Goal: Submit feedback/report problem: Submit feedback/report problem

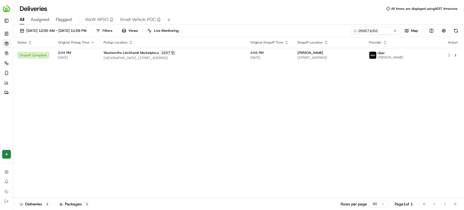
click at [455, 53] on button at bounding box center [455, 55] width 7 height 7
drag, startPoint x: 382, startPoint y: 30, endPoint x: 280, endPoint y: 30, distance: 101.8
click at [280, 30] on div "11/09/2025 12:00 AM - 17/09/2025 11:59 PM Filters Views Live Monitoring 2695710…" at bounding box center [238, 32] width 451 height 10
paste input "153959"
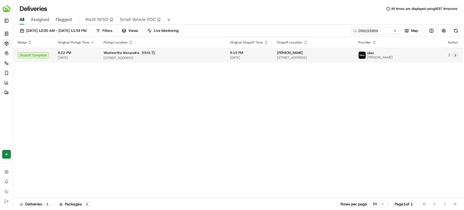
click at [454, 55] on button at bounding box center [455, 55] width 7 height 7
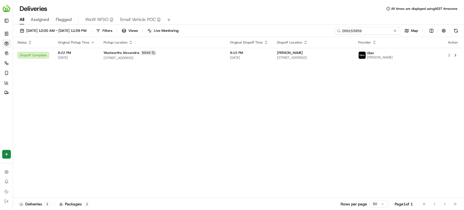
drag, startPoint x: 383, startPoint y: 29, endPoint x: 256, endPoint y: 29, distance: 127.4
click at [256, 29] on div "11/09/2025 12:00 AM - 17/09/2025 11:59 PM Filters Views Live Monitoring 2691539…" at bounding box center [238, 32] width 451 height 10
paste input "583423"
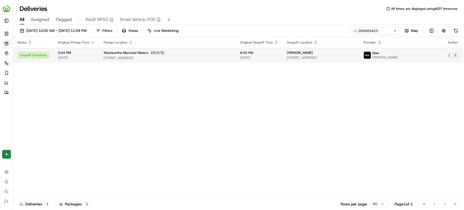
click at [452, 54] on button at bounding box center [455, 55] width 7 height 7
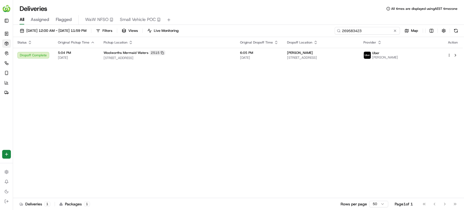
drag, startPoint x: 381, startPoint y: 29, endPoint x: 297, endPoint y: 29, distance: 83.9
click at [297, 29] on div "11/09/2025 12:00 AM - 17/09/2025 11:59 PM Filters Views Live Monitoring 2695834…" at bounding box center [238, 32] width 451 height 10
paste input "69845"
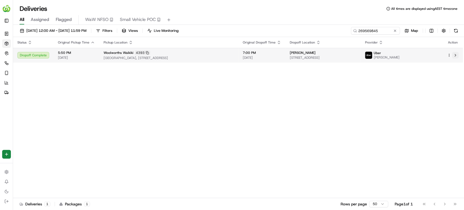
click at [454, 55] on button at bounding box center [455, 55] width 7 height 7
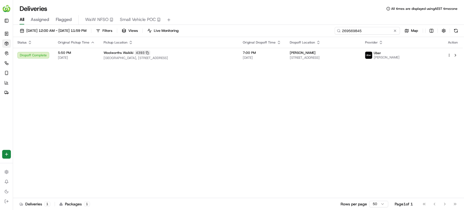
drag, startPoint x: 381, startPoint y: 28, endPoint x: 236, endPoint y: 29, distance: 144.8
click at [236, 29] on div "11/09/2025 12:00 AM - 17/09/2025 11:59 PM Filters Views Live Monitoring 2695698…" at bounding box center [238, 32] width 451 height 10
paste input "33753"
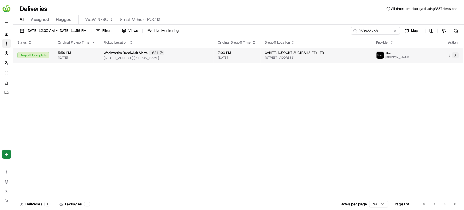
click at [454, 55] on button at bounding box center [455, 55] width 7 height 7
click at [456, 53] on button at bounding box center [455, 55] width 7 height 7
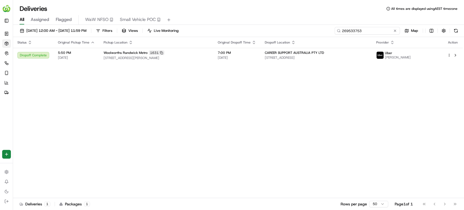
drag, startPoint x: 381, startPoint y: 32, endPoint x: 242, endPoint y: 31, distance: 139.1
click at [242, 31] on div "11/09/2025 12:00 AM - 17/09/2025 11:59 PM Filters Views Live Monitoring 2695337…" at bounding box center [238, 32] width 451 height 10
paste input "592"
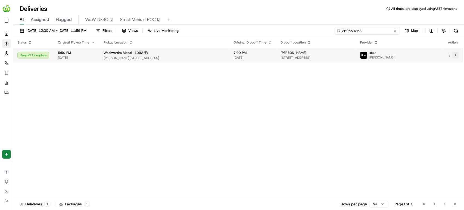
type input "269559253"
click at [454, 54] on button at bounding box center [455, 55] width 7 height 7
click at [455, 54] on button at bounding box center [455, 55] width 7 height 7
click at [454, 51] on td at bounding box center [452, 55] width 20 height 15
click at [456, 56] on button at bounding box center [455, 55] width 7 height 7
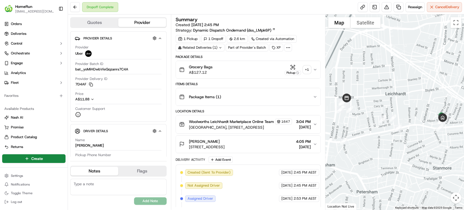
click at [219, 45] on div "Related Deliveries (1)" at bounding box center [199, 48] width 49 height 8
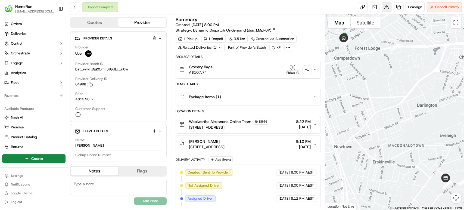
click at [383, 6] on button at bounding box center [386, 7] width 10 height 10
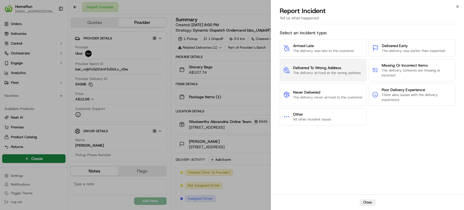
click at [327, 71] on span "The delivery arrived at the wrong address" at bounding box center [327, 72] width 68 height 5
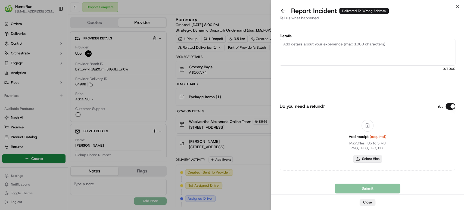
click at [362, 159] on button "Select files" at bounding box center [367, 159] width 29 height 8
type input "C:\fakepath\269153959.pdf"
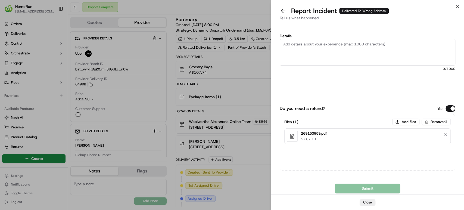
paste textarea "Delivered to incorrect address POD does not match previous pics."
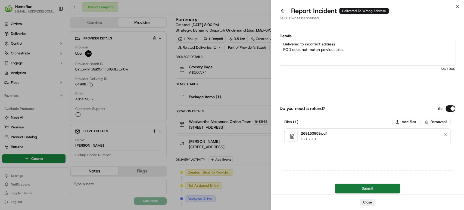
type textarea "Delivered to incorrect address POD does not match previous pics."
click at [346, 188] on button "Submit" at bounding box center [367, 188] width 65 height 10
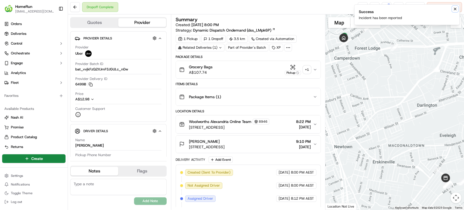
click at [455, 8] on icon "Notifications (F8)" at bounding box center [454, 9] width 4 height 4
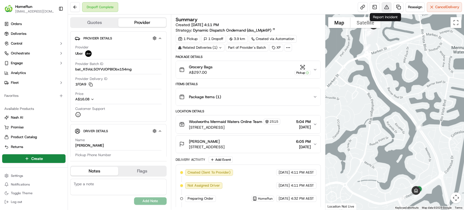
click at [384, 6] on button at bounding box center [386, 7] width 10 height 10
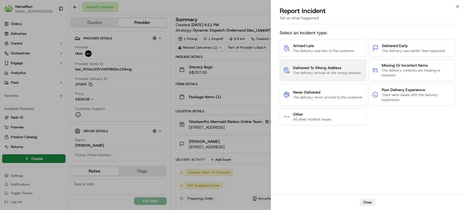
click at [308, 70] on span "The delivery arrived at the wrong address" at bounding box center [327, 72] width 68 height 5
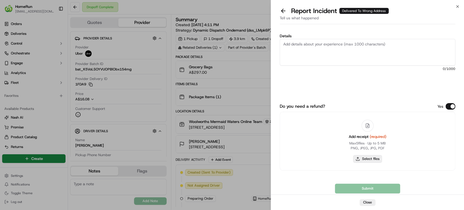
click at [363, 156] on button "Select files" at bounding box center [367, 159] width 29 height 8
type input "C:\fakepath\269583423.pdf"
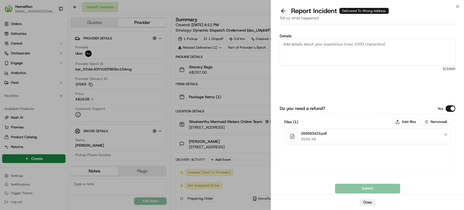
paste textarea "Delivered to incorrect address POD does not match previous pics."
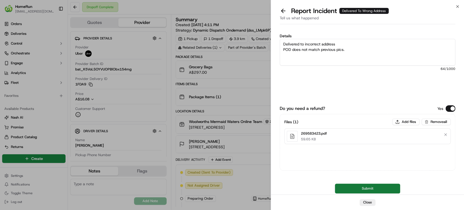
type textarea "Delivered to incorrect address POD does not match previous pics."
click at [352, 188] on button "Submit" at bounding box center [367, 188] width 65 height 10
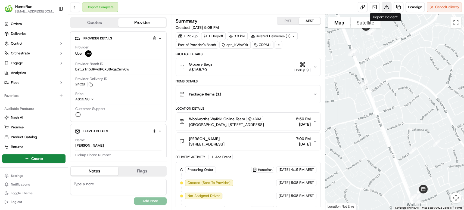
click at [383, 7] on button at bounding box center [386, 7] width 10 height 10
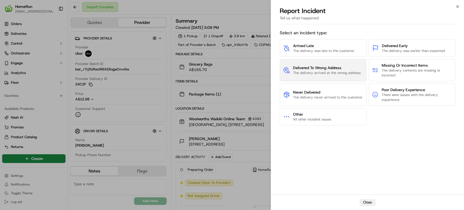
click at [327, 66] on span "Delivered To Wrong Address" at bounding box center [327, 67] width 68 height 5
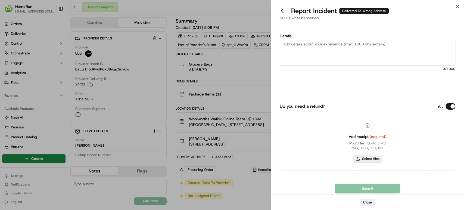
click at [373, 160] on button "Select files" at bounding box center [367, 159] width 29 height 8
type input "C:\fakepath\269569845.pdf"
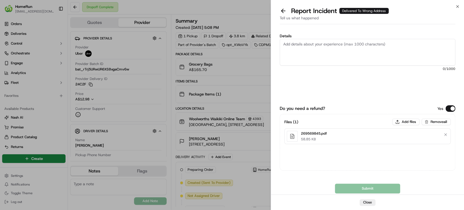
click at [357, 55] on textarea "Details" at bounding box center [366, 52] width 175 height 27
paste textarea "269569845"
type textarea "269569845"
click at [349, 84] on div "Details 0 /1000" at bounding box center [366, 66] width 175 height 64
click at [349, 83] on div "Details 0 /1000" at bounding box center [366, 66] width 175 height 64
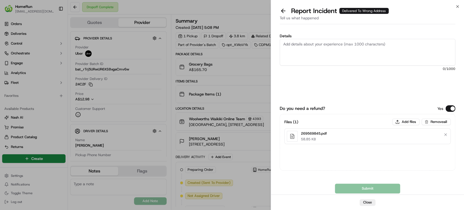
drag, startPoint x: 218, startPoint y: 10, endPoint x: 276, endPoint y: 36, distance: 64.4
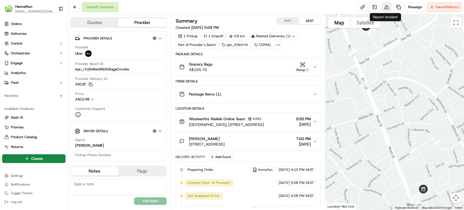
click at [383, 4] on button at bounding box center [386, 7] width 10 height 10
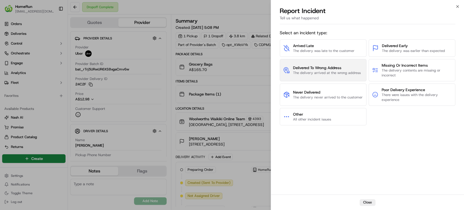
click at [308, 80] on button "Delivered To Wrong Address The delivery arrived at the wrong address" at bounding box center [322, 70] width 87 height 22
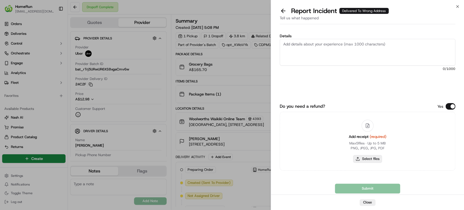
click at [369, 157] on button "Select files" at bounding box center [367, 159] width 29 height 8
type input "C:\fakepath\269569845.pdf"
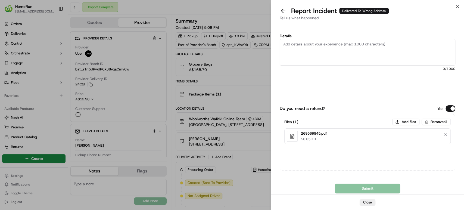
click at [326, 51] on textarea "Details" at bounding box center [366, 52] width 175 height 27
paste textarea "Delivered to incorrect address No POD provided"
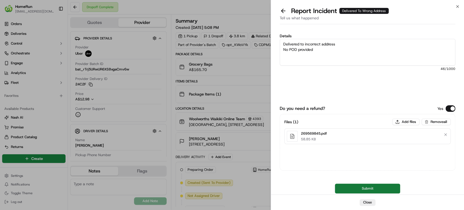
type textarea "Delivered to incorrect address No POD provided"
click at [361, 189] on button "Submit" at bounding box center [367, 188] width 65 height 10
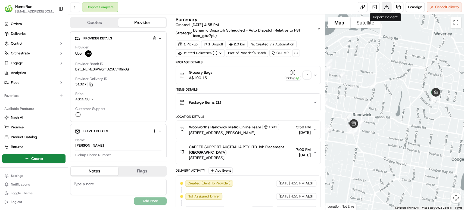
click at [383, 5] on button at bounding box center [386, 7] width 10 height 10
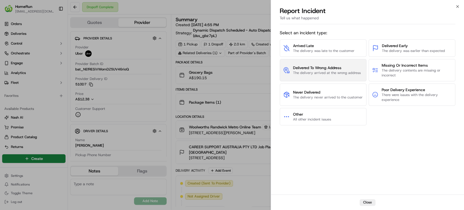
click at [327, 71] on span "The delivery arrived at the wrong address" at bounding box center [327, 72] width 68 height 5
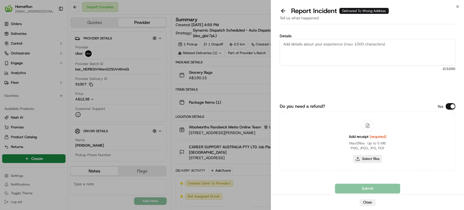
click at [367, 158] on button "Select files" at bounding box center [367, 159] width 29 height 8
type input "C:\fakepath\269533753.pdf"
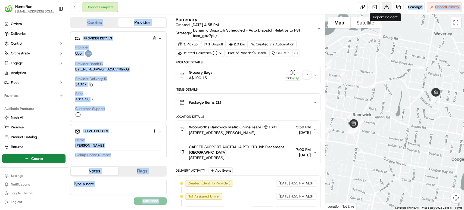
click at [386, 6] on button at bounding box center [386, 7] width 10 height 10
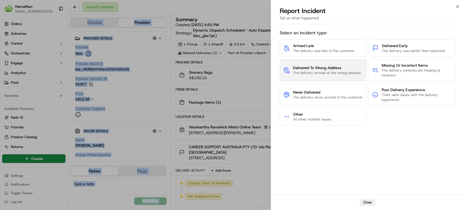
click at [306, 74] on span "The delivery arrived at the wrong address" at bounding box center [327, 72] width 68 height 5
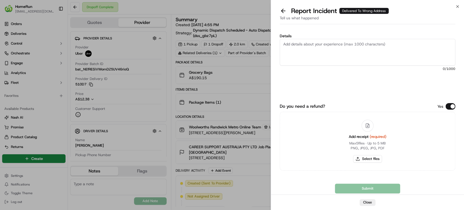
click at [331, 51] on textarea "Details" at bounding box center [366, 52] width 175 height 27
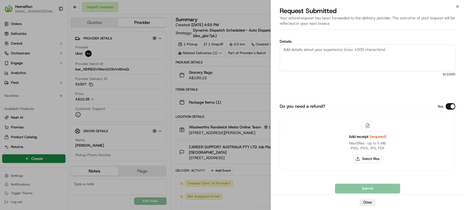
click at [322, 56] on textarea "Details" at bounding box center [366, 57] width 175 height 27
click at [342, 54] on textarea "Details" at bounding box center [366, 57] width 175 height 27
paste textarea "Delivered to incorrect address POD does not match previous pics."
type textarea "Delivered to incorrect address POD does not match previous pics."
click at [362, 158] on button "Select files" at bounding box center [367, 159] width 29 height 8
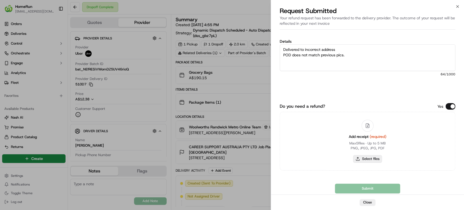
type input "C:\fakepath\269559253.pdf"
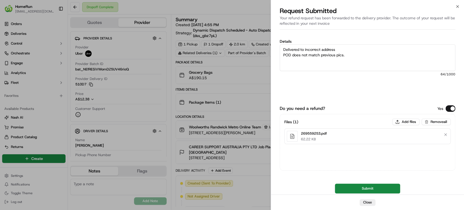
click at [356, 185] on button "Submit" at bounding box center [367, 188] width 65 height 10
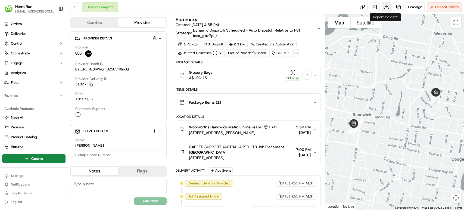
click at [383, 8] on button at bounding box center [386, 7] width 10 height 10
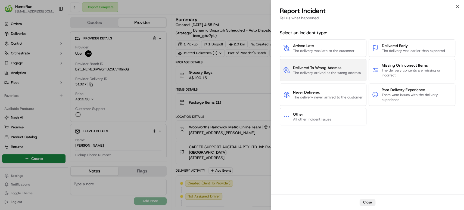
click at [332, 67] on span "Delivered To Wrong Address" at bounding box center [327, 67] width 68 height 5
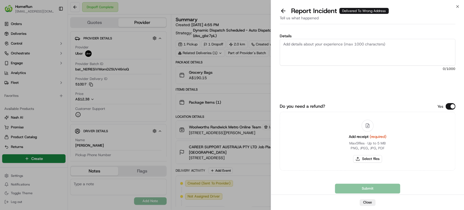
click at [374, 159] on button "Select files" at bounding box center [367, 159] width 29 height 8
type input "C:\fakepath\269559253.pdf"
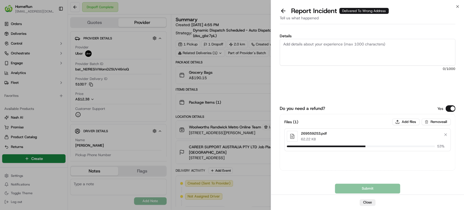
click at [351, 48] on textarea "Details" at bounding box center [366, 52] width 175 height 27
paste textarea "Delivered to incorrect address POD does not match previous pics."
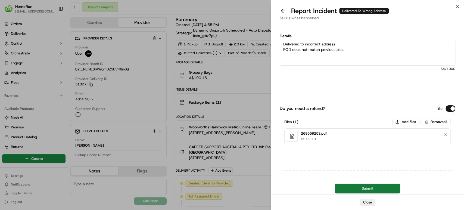
type textarea "Delivered to incorrect address POD does not match previous pics."
click at [350, 190] on button "Submit" at bounding box center [367, 188] width 65 height 10
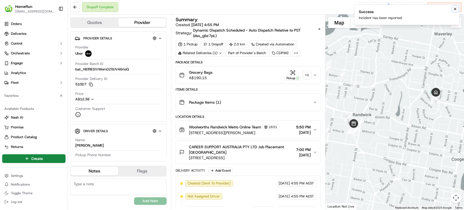
click at [455, 8] on icon "Notifications (F8)" at bounding box center [454, 9] width 4 height 4
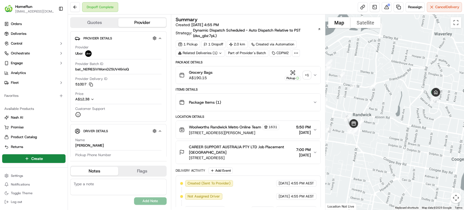
click at [282, 4] on div "Dropoff Complete Reassign Cancel Delivery" at bounding box center [266, 7] width 396 height 14
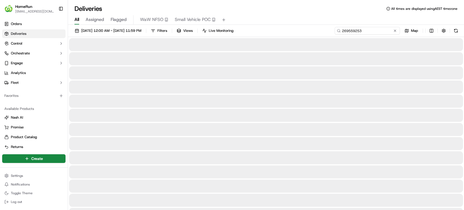
click at [384, 32] on input "269559253" at bounding box center [366, 31] width 65 height 8
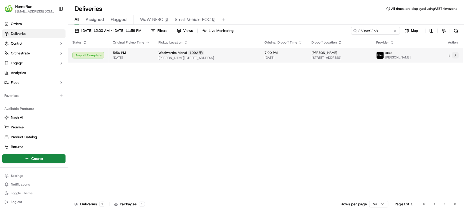
click at [453, 54] on button at bounding box center [455, 55] width 7 height 7
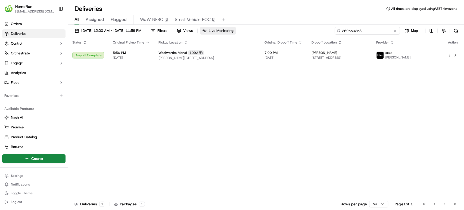
drag, startPoint x: 387, startPoint y: 30, endPoint x: 241, endPoint y: 30, distance: 145.8
click at [241, 30] on div "11/09/2025 12:00 AM - 17/09/2025 11:59 PM Filters Views Live Monitoring 2695592…" at bounding box center [266, 32] width 396 height 10
paste input "77326"
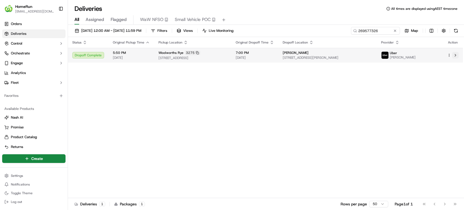
click at [455, 54] on button at bounding box center [455, 55] width 7 height 7
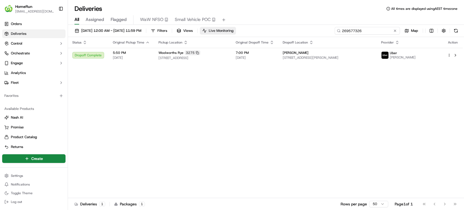
drag, startPoint x: 386, startPoint y: 32, endPoint x: 243, endPoint y: 32, distance: 142.9
click at [243, 32] on div "11/09/2025 12:00 AM - 17/09/2025 11:59 PM Filters Views Live Monitoring 2695773…" at bounding box center [266, 32] width 396 height 10
paste input "8319"
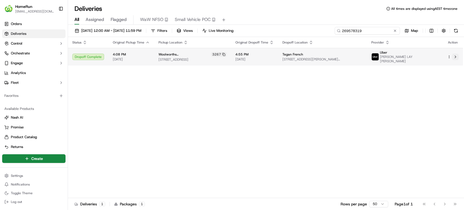
type input "269578319"
click at [455, 55] on button at bounding box center [455, 57] width 7 height 7
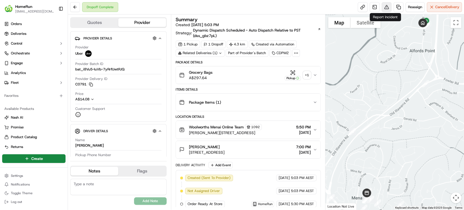
click at [383, 6] on button at bounding box center [386, 7] width 10 height 10
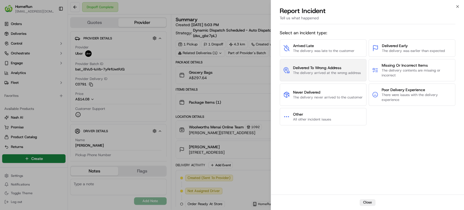
click at [308, 73] on span "The delivery arrived at the wrong address" at bounding box center [327, 72] width 68 height 5
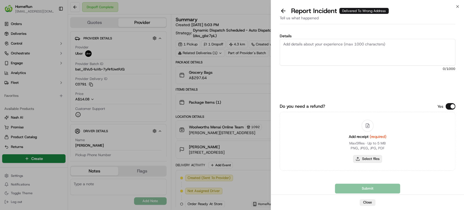
click at [376, 159] on button "Select files" at bounding box center [367, 159] width 29 height 8
type input "C:\fakepath\269559253.pdf"
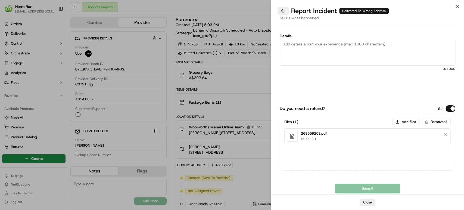
click at [283, 11] on button at bounding box center [282, 11] width 11 height 8
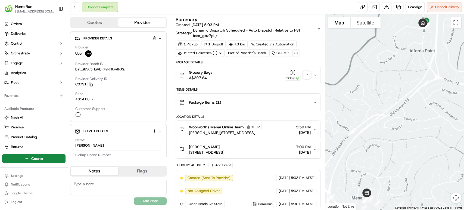
click at [317, 73] on icon "button" at bounding box center [315, 75] width 4 height 4
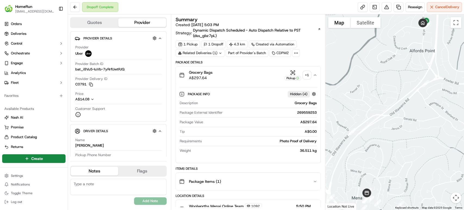
click at [317, 73] on icon "button" at bounding box center [315, 75] width 4 height 4
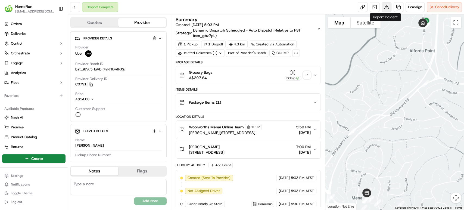
click at [387, 5] on button at bounding box center [386, 7] width 10 height 10
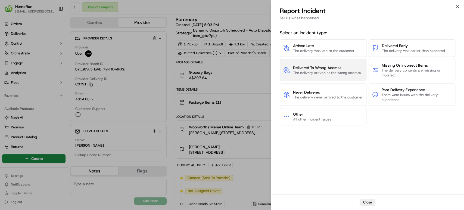
click at [349, 72] on span "The delivery arrived at the wrong address" at bounding box center [327, 72] width 68 height 5
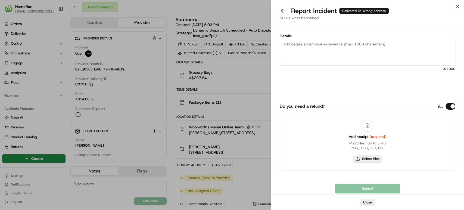
click at [366, 158] on button "Select files" at bounding box center [367, 159] width 29 height 8
type input "C:\fakepath\269559253.pdf"
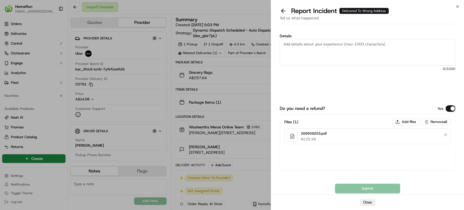
click at [332, 51] on textarea "Details" at bounding box center [366, 52] width 175 height 27
paste textarea "Delivered to incorrect address POD does not match previous pics."
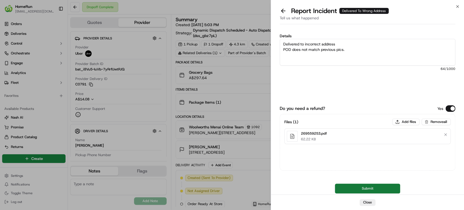
type textarea "Delivered to incorrect address POD does not match previous pics."
click at [356, 192] on button "Submit" at bounding box center [367, 188] width 65 height 10
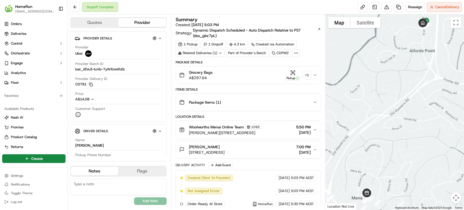
click at [315, 100] on icon "button" at bounding box center [315, 102] width 4 height 4
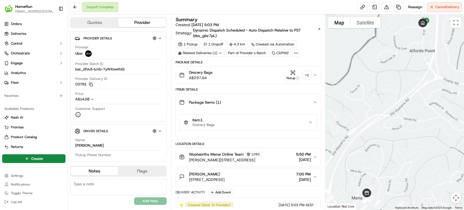
click at [314, 72] on button "Grocery Bags A$297.64 Pickup + 1" at bounding box center [248, 74] width 144 height 17
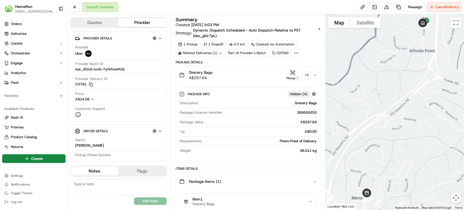
click at [314, 72] on button "Grocery Bags A$297.64 Pickup + 1" at bounding box center [248, 74] width 144 height 17
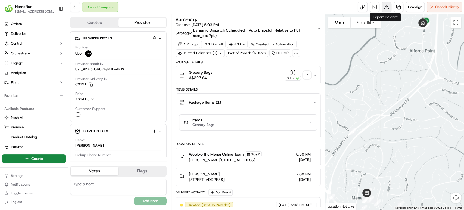
click at [383, 8] on button at bounding box center [386, 7] width 10 height 10
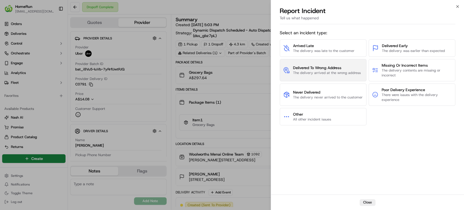
click at [333, 68] on span "Delivered To Wrong Address" at bounding box center [327, 67] width 68 height 5
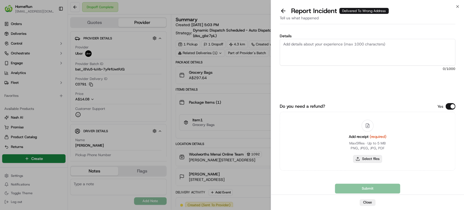
click at [366, 161] on button "Select files" at bounding box center [367, 159] width 29 height 8
type input "C:\fakepath\269559253.pdf"
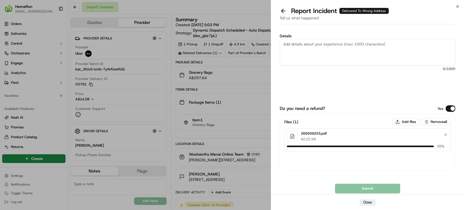
click at [347, 45] on textarea "Details" at bounding box center [366, 52] width 175 height 27
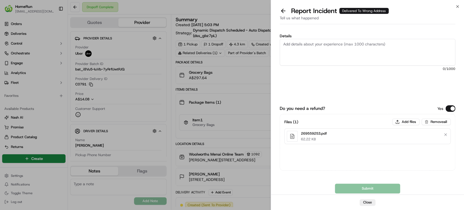
paste textarea "Delivered to incorrect address POD does not match previous pics."
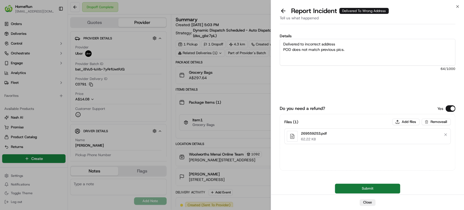
type textarea "Delivered to incorrect address POD does not match previous pics."
click at [362, 192] on button "Submit" at bounding box center [367, 188] width 65 height 10
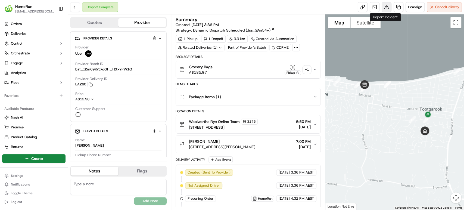
click at [383, 4] on button at bounding box center [386, 7] width 10 height 10
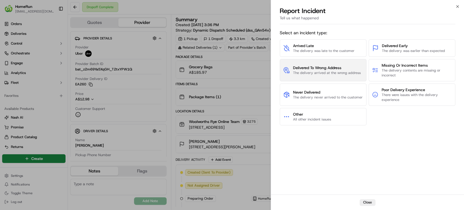
click at [308, 71] on span "The delivery arrived at the wrong address" at bounding box center [327, 72] width 68 height 5
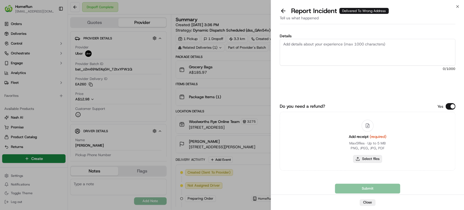
click at [369, 157] on button "Select files" at bounding box center [367, 159] width 29 height 8
type input "C:\fakepath\269577326.pdf"
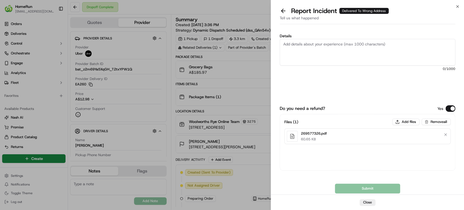
click at [360, 46] on textarea "Details" at bounding box center [366, 52] width 175 height 27
paste textarea "Delivered to incorrect address POD does not match previous pics."
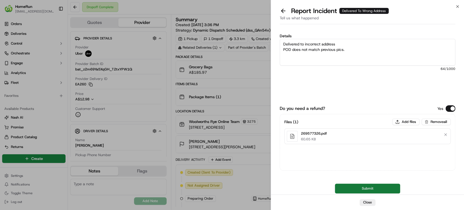
type textarea "Delivered to incorrect address POD does not match previous pics."
click at [369, 191] on button "Submit" at bounding box center [367, 188] width 65 height 10
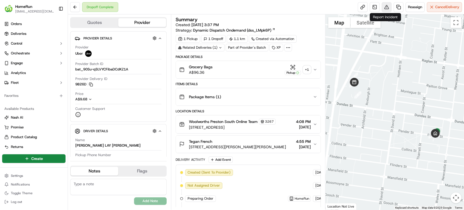
click at [384, 10] on button at bounding box center [386, 7] width 10 height 10
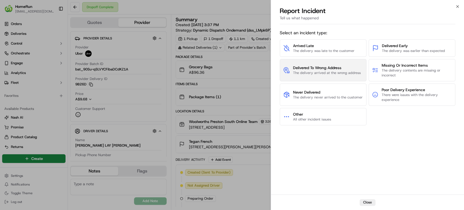
click at [351, 68] on span "Delivered To Wrong Address" at bounding box center [327, 67] width 68 height 5
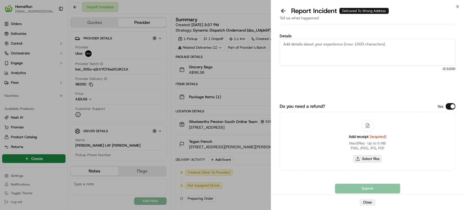
click at [368, 161] on button "Select files" at bounding box center [367, 159] width 29 height 8
type input "C:\fakepath\269578319.pdf"
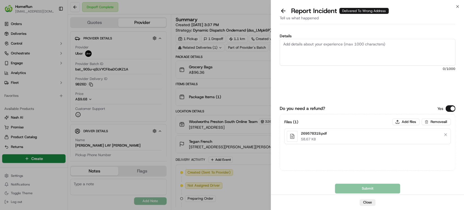
drag, startPoint x: 366, startPoint y: 47, endPoint x: 323, endPoint y: 47, distance: 43.2
click at [323, 47] on textarea "Details" at bounding box center [366, 52] width 175 height 27
paste textarea "269578319"
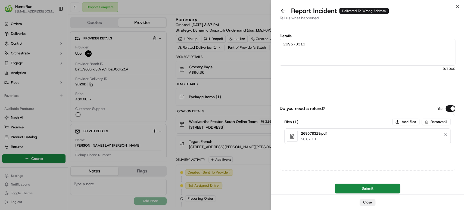
drag, startPoint x: 331, startPoint y: 47, endPoint x: 245, endPoint y: 33, distance: 86.4
click at [245, 33] on body "HomeRun [EMAIL_ADDRESS][DOMAIN_NAME] Toggle Sidebar Orders Deliveries Control O…" at bounding box center [232, 105] width 464 height 210
paste textarea "Delivered to incorrect address POD does not match previous pics."
type textarea "Delivered to incorrect address POD does not match previous pics."
click at [348, 191] on button "Submit" at bounding box center [367, 188] width 65 height 10
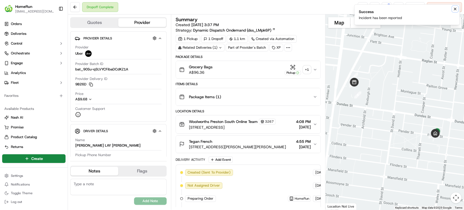
click at [457, 8] on button "Notifications (F8)" at bounding box center [454, 9] width 7 height 7
